Goal: Check status: Check status

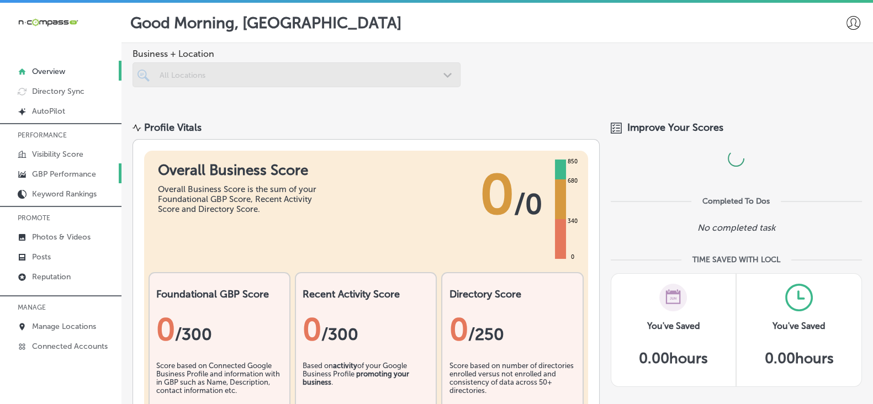
click at [88, 171] on p "GBP Performance" at bounding box center [64, 173] width 64 height 9
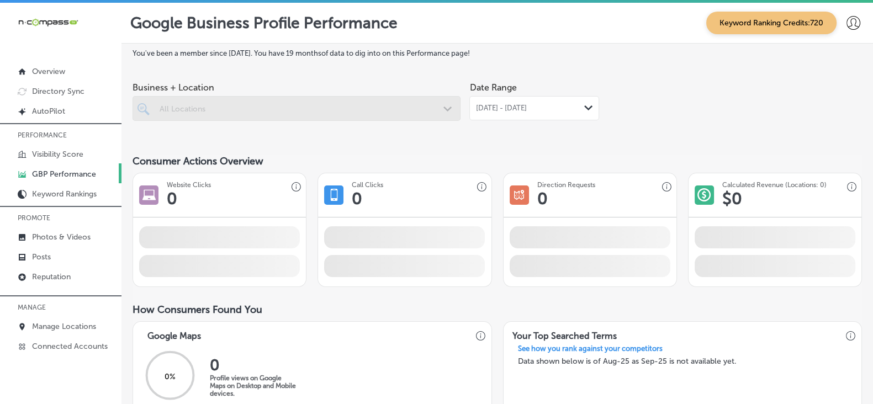
click at [304, 110] on div at bounding box center [296, 108] width 328 height 25
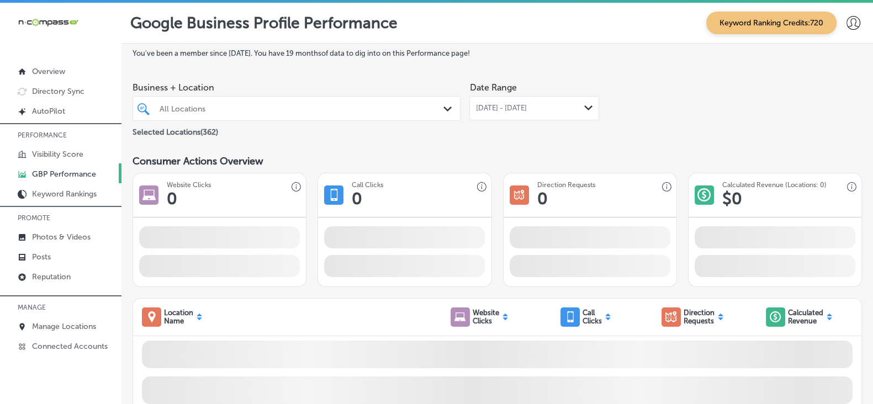
click at [80, 178] on p "GBP Performance" at bounding box center [64, 173] width 64 height 9
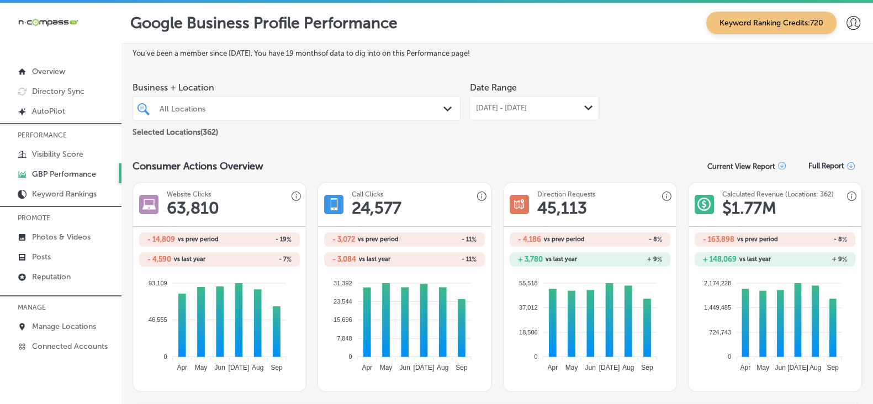
click at [326, 110] on div "All Locations" at bounding box center [302, 108] width 285 height 9
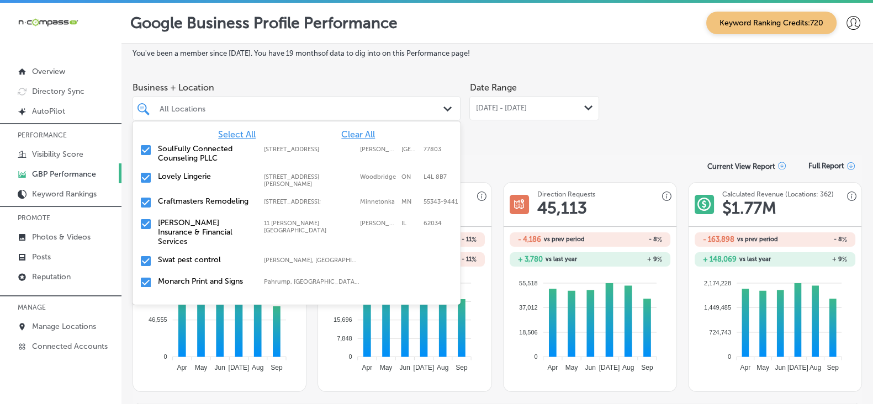
click at [348, 135] on span "Clear All" at bounding box center [358, 134] width 34 height 10
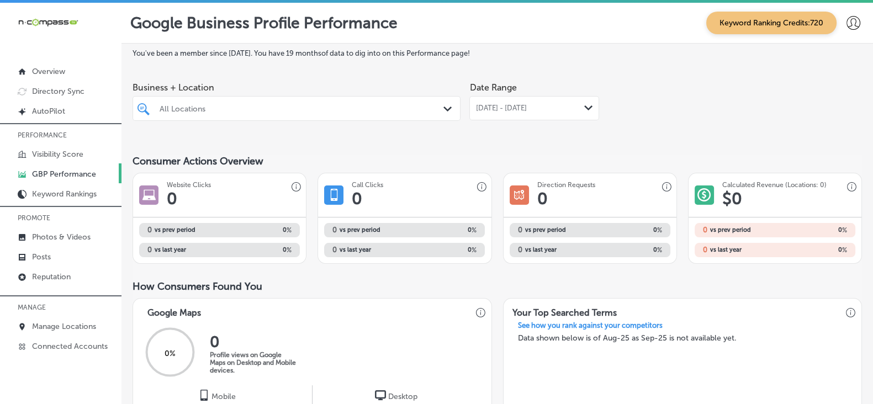
click at [210, 107] on div "All Locations" at bounding box center [302, 108] width 285 height 9
paste input "Higher Impact Painting"
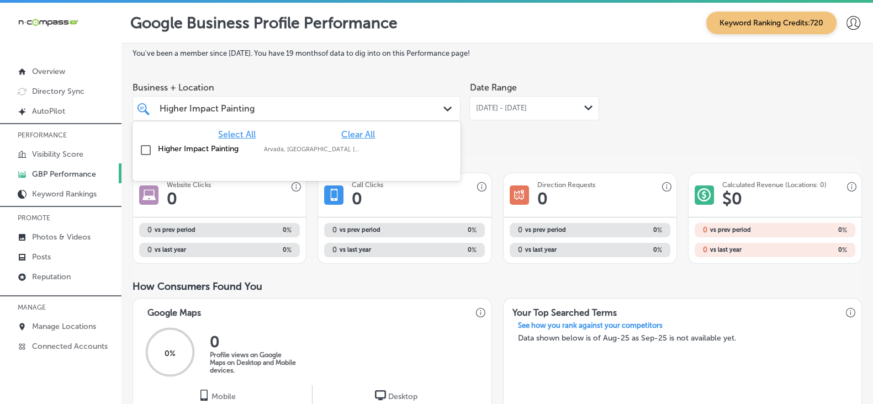
click at [222, 150] on label "Higher Impact Painting" at bounding box center [205, 148] width 95 height 9
type input "Higher Impact Painting"
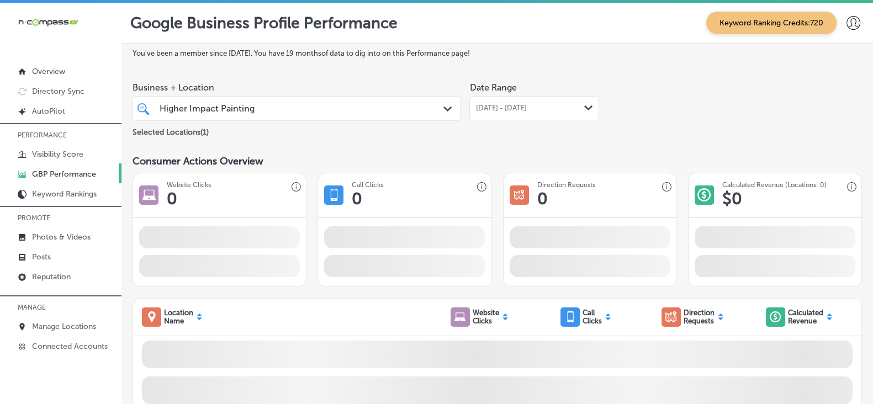
click at [474, 114] on div "[DATE] - [DATE] Path Created with Sketch." at bounding box center [534, 108] width 130 height 24
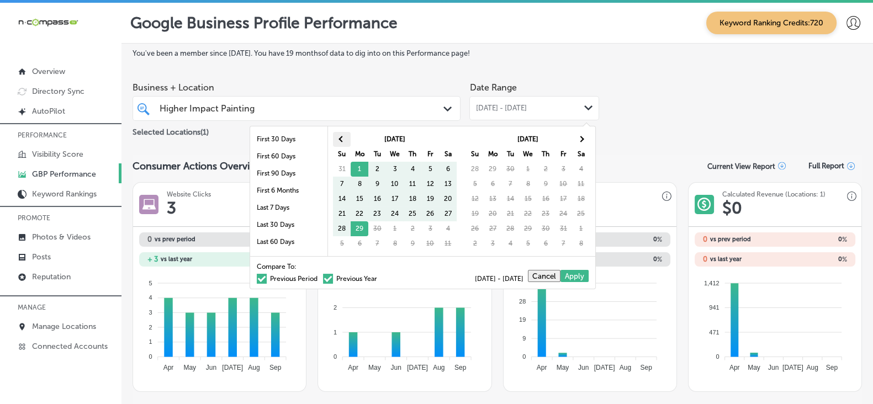
click at [340, 138] on span at bounding box center [342, 139] width 6 height 6
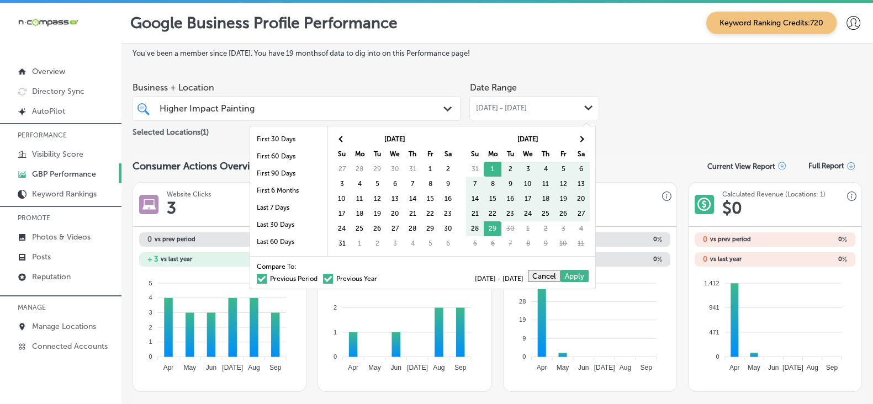
click at [340, 138] on span at bounding box center [342, 139] width 6 height 6
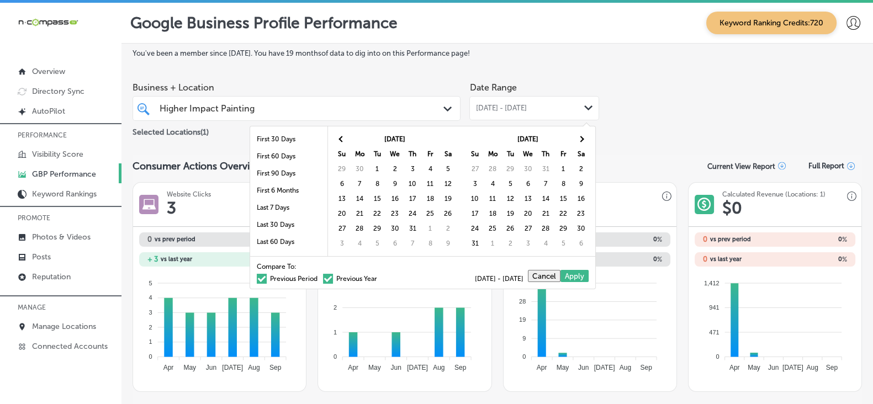
click at [340, 138] on span at bounding box center [342, 139] width 6 height 6
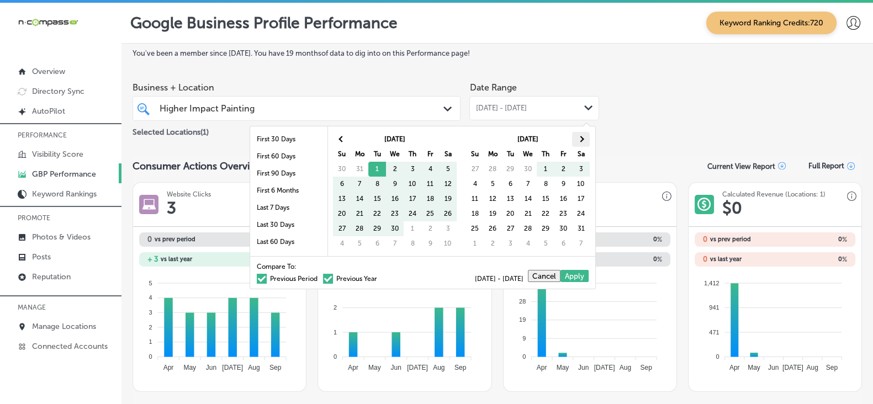
click at [586, 142] on th at bounding box center [581, 139] width 18 height 15
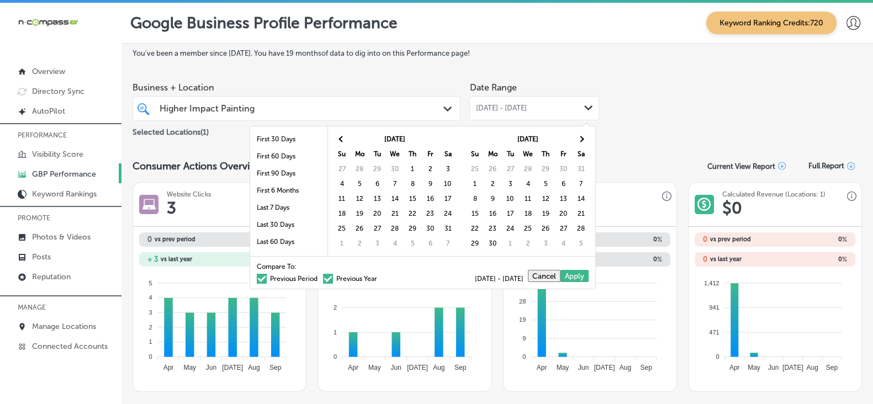
click at [586, 142] on th at bounding box center [581, 139] width 18 height 15
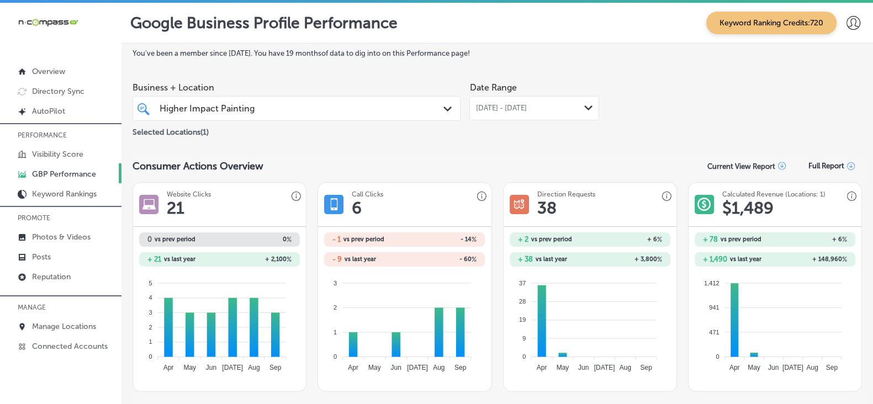
scroll to position [68, 0]
